Goal: Task Accomplishment & Management: Manage account settings

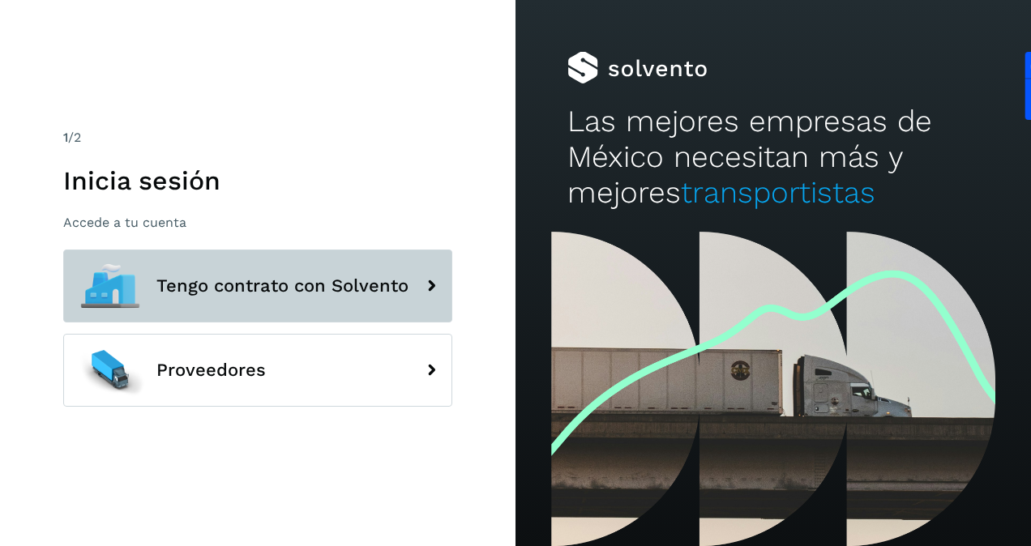
click at [387, 294] on span "Tengo contrato con Solvento" at bounding box center [282, 285] width 252 height 19
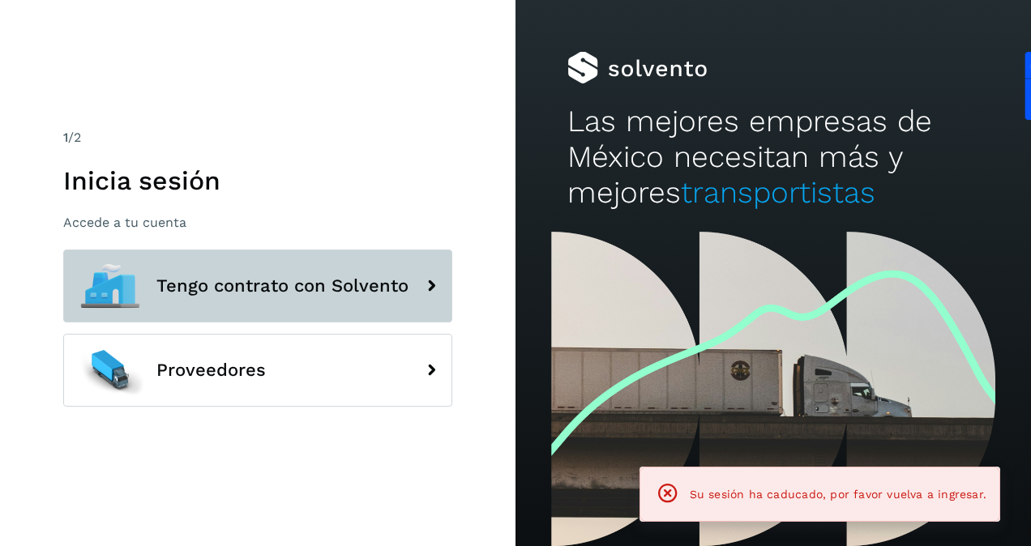
click at [387, 294] on span "Tengo contrato con Solvento" at bounding box center [282, 285] width 252 height 19
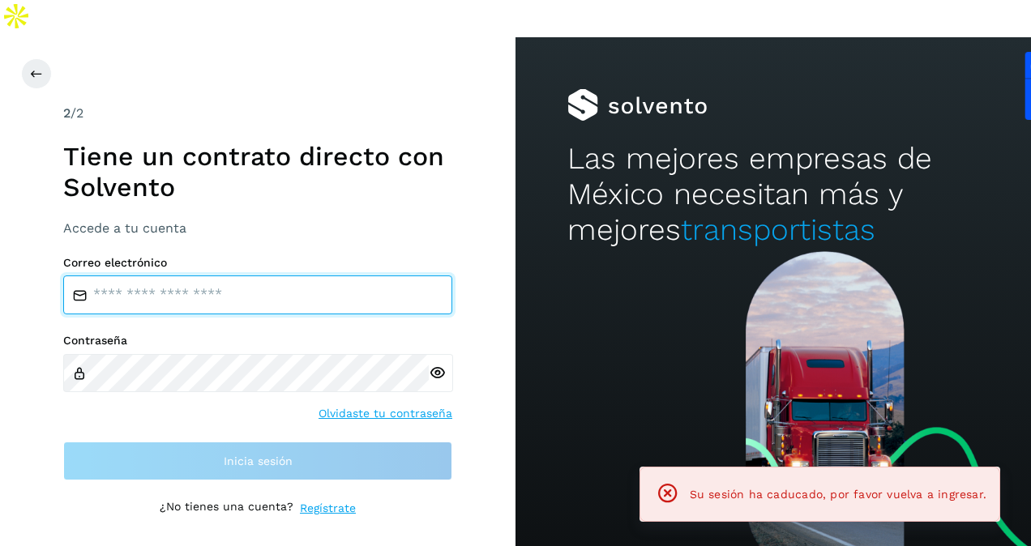
type input "**********"
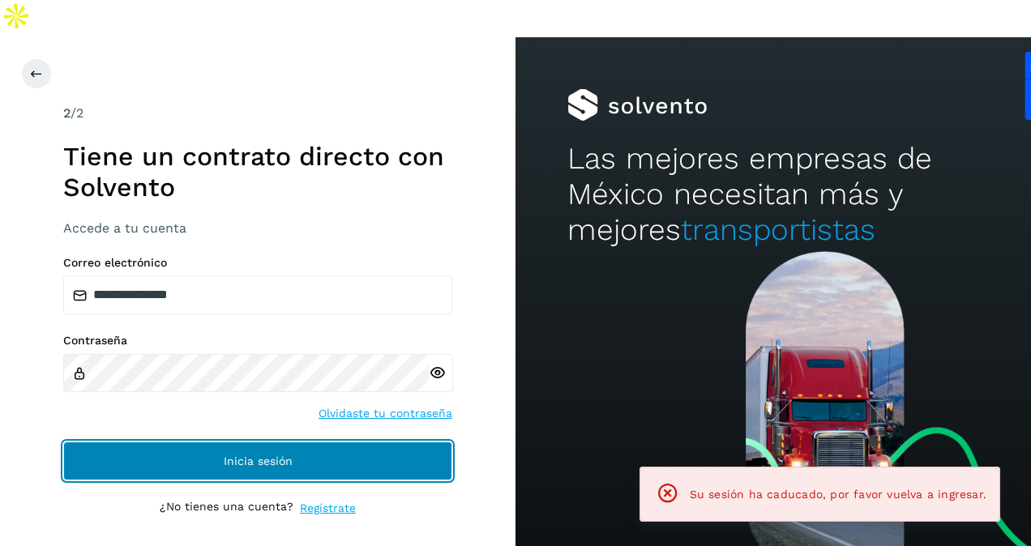
click at [276, 442] on button "Inicia sesión" at bounding box center [257, 461] width 389 height 39
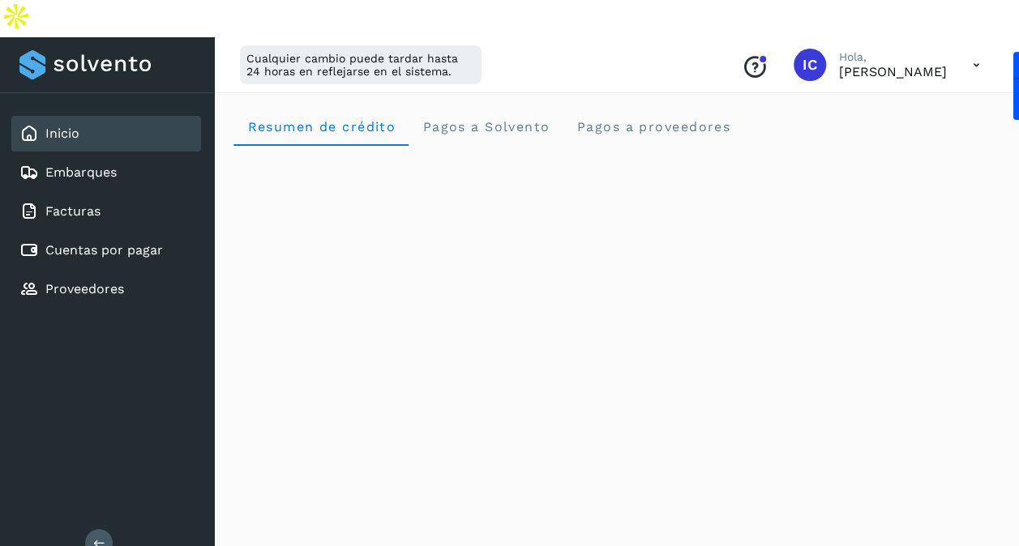
click at [107, 529] on button at bounding box center [99, 543] width 28 height 28
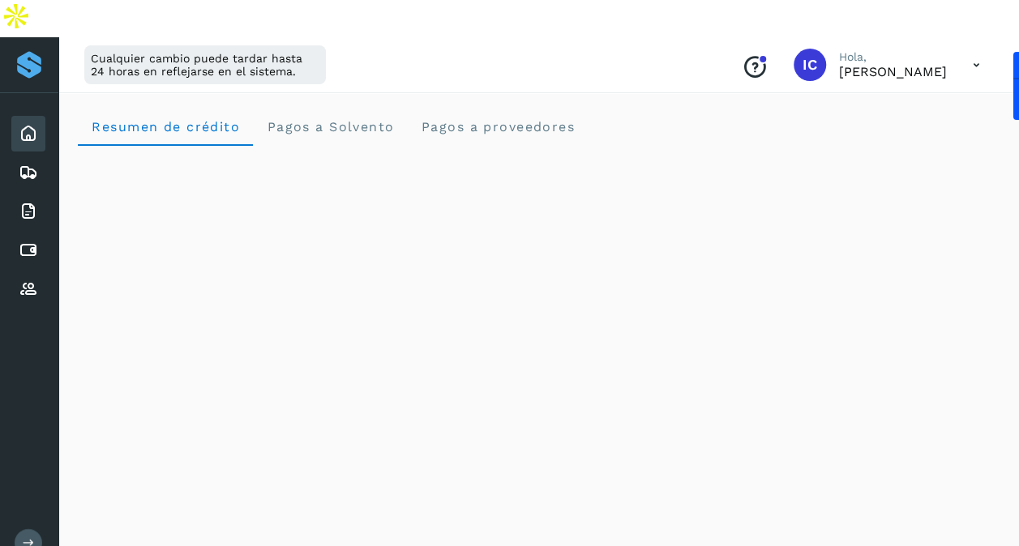
click at [691, 50] on div "Cualquier cambio puede tardar hasta 24 horas en reflejarse en el sistema. Conoc…" at bounding box center [538, 65] width 961 height 56
